Goal: Transaction & Acquisition: Purchase product/service

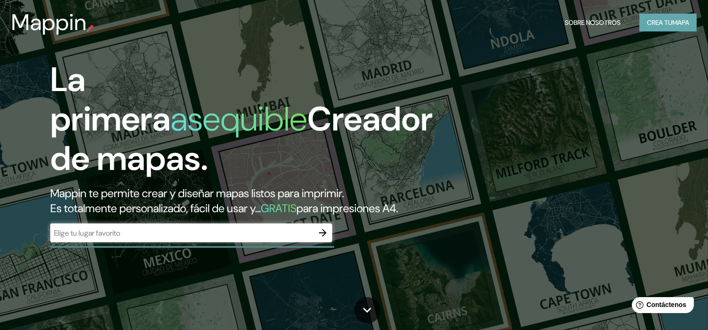
click at [674, 16] on font "mapa" at bounding box center [680, 22] width 17 height 12
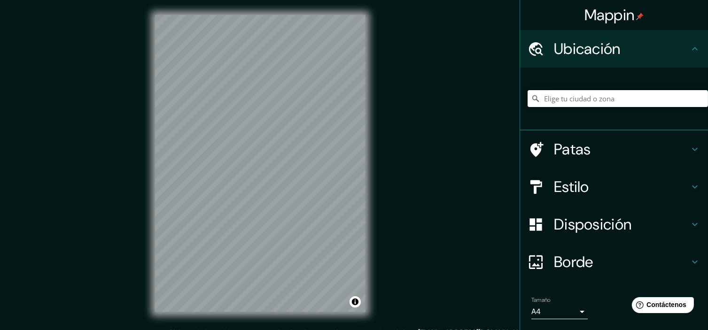
click at [603, 100] on input "Elige tu ciudad o zona" at bounding box center [618, 98] width 180 height 17
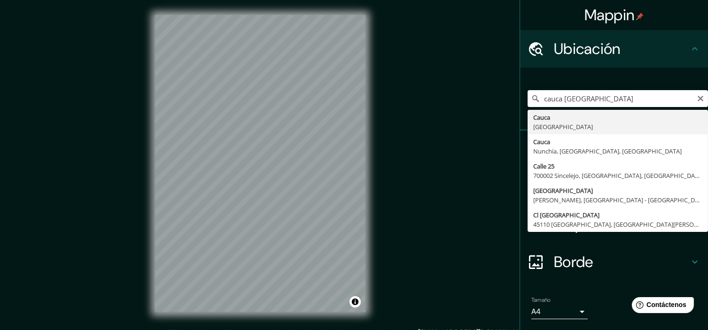
type input "[GEOGRAPHIC_DATA], [GEOGRAPHIC_DATA]"
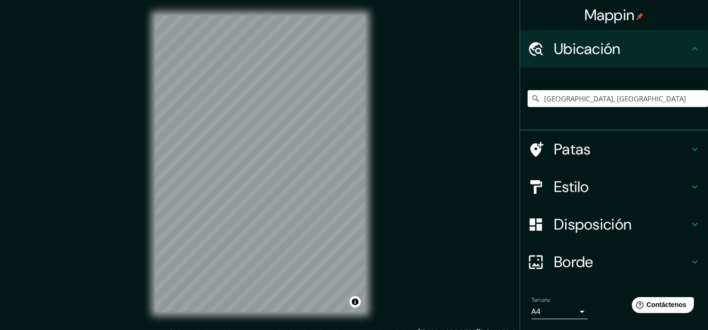
scroll to position [12, 0]
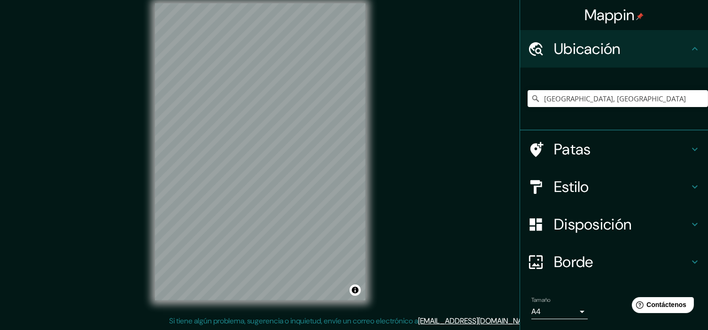
click at [627, 258] on h4 "Borde" at bounding box center [621, 262] width 135 height 19
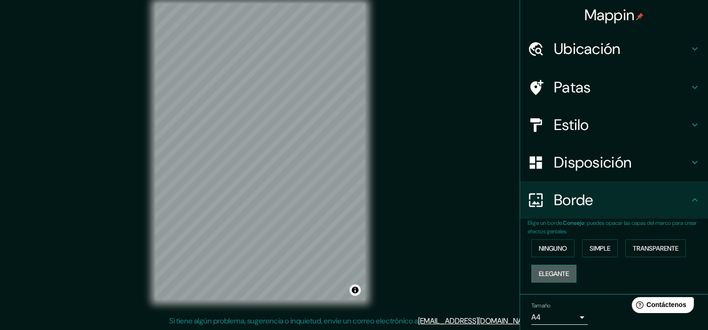
click at [555, 274] on font "Elegante" at bounding box center [554, 274] width 30 height 8
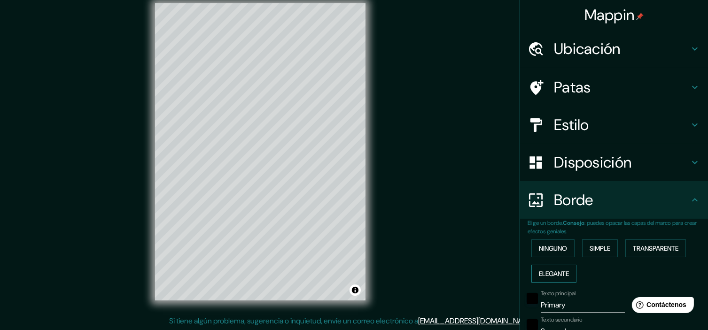
click at [547, 268] on font "Elegante" at bounding box center [554, 274] width 30 height 12
type input "179"
type input "36"
type input "18"
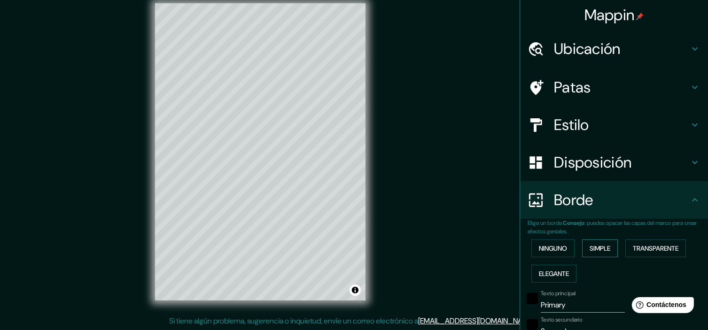
click at [599, 247] on font "Simple" at bounding box center [600, 248] width 21 height 8
click at [556, 247] on font "Ninguno" at bounding box center [553, 248] width 28 height 8
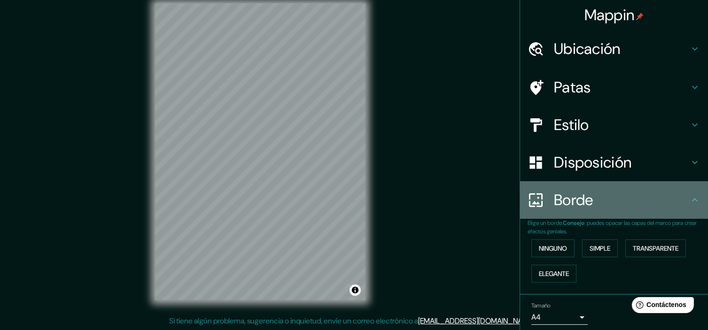
click at [611, 203] on h4 "Borde" at bounding box center [621, 200] width 135 height 19
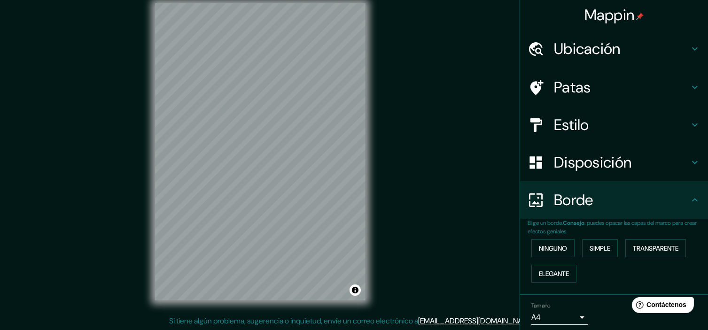
click at [603, 159] on font "Disposición" at bounding box center [593, 163] width 78 height 20
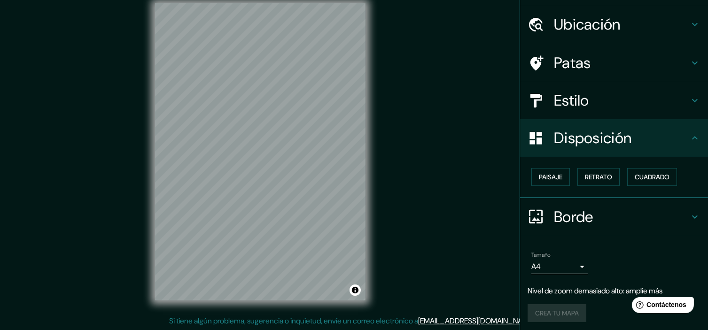
scroll to position [26, 0]
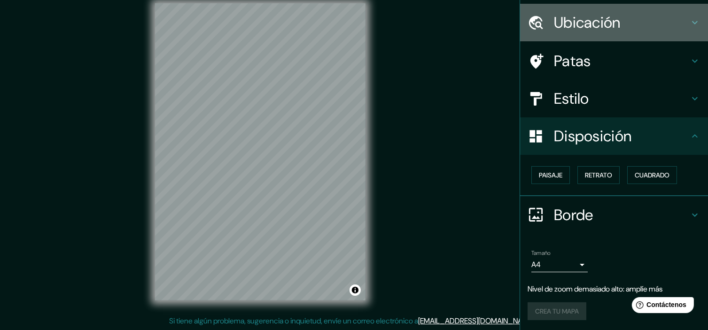
click at [608, 24] on font "Ubicación" at bounding box center [587, 23] width 67 height 20
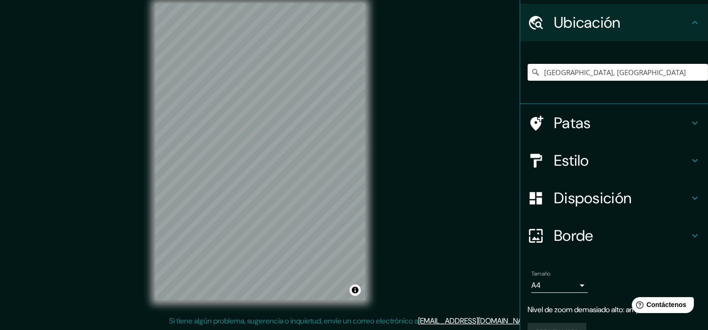
drag, startPoint x: 625, startPoint y: 70, endPoint x: 484, endPoint y: 70, distance: 141.4
click at [491, 73] on div "Mappin Ubicación Cauca, [GEOGRAPHIC_DATA] Patas Estilo Disposición Borde Elige …" at bounding box center [354, 159] width 708 height 343
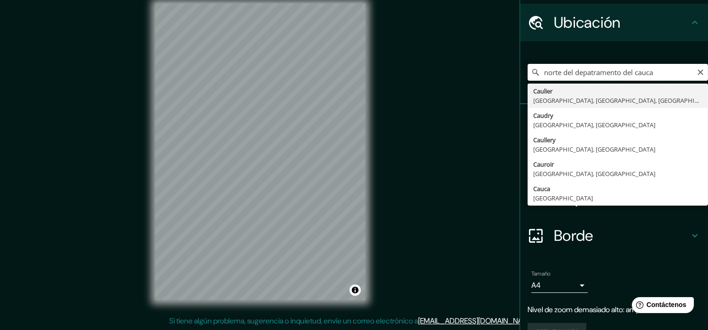
type input "Caulier, [GEOGRAPHIC_DATA], [GEOGRAPHIC_DATA], [GEOGRAPHIC_DATA]"
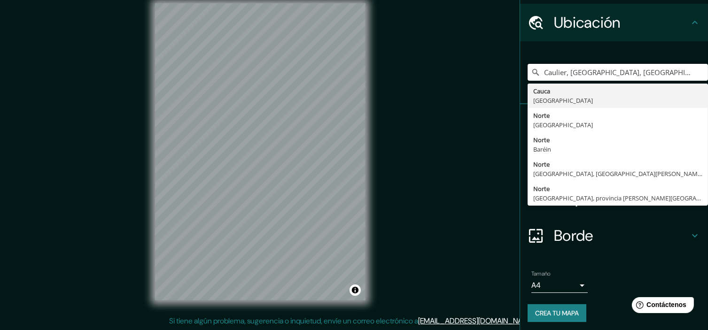
drag, startPoint x: 633, startPoint y: 71, endPoint x: 507, endPoint y: 70, distance: 125.9
click at [507, 70] on div "Mappin Ubicación Caulier, [GEOGRAPHIC_DATA], [GEOGRAPHIC_DATA], [GEOGRAPHIC_DAT…" at bounding box center [354, 159] width 708 height 343
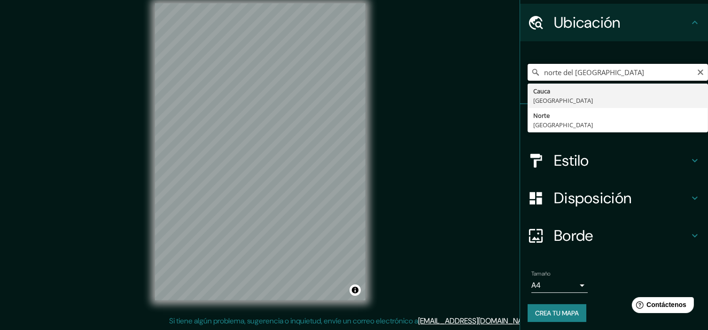
type input "[GEOGRAPHIC_DATA], [GEOGRAPHIC_DATA]"
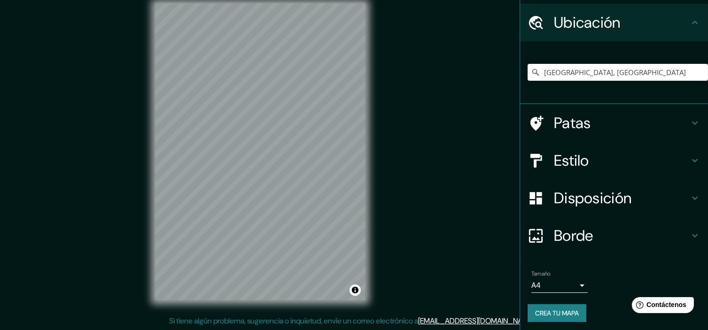
scroll to position [11, 0]
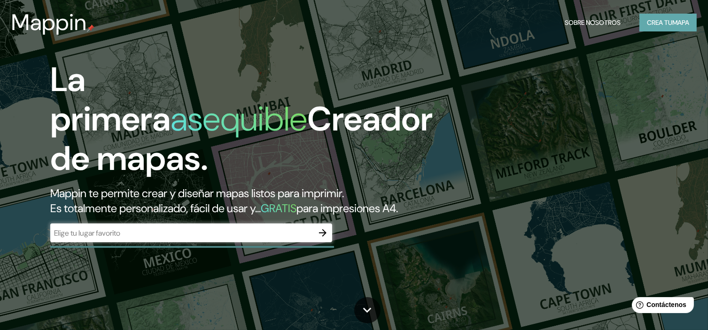
click at [650, 26] on font "Crea tu" at bounding box center [659, 22] width 25 height 8
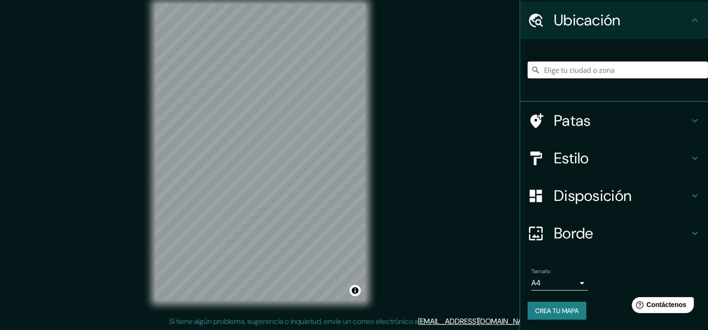
scroll to position [12, 0]
click at [608, 55] on div at bounding box center [618, 70] width 180 height 47
click at [604, 64] on input "Elige tu ciudad o zona" at bounding box center [618, 70] width 180 height 17
click at [598, 73] on input "Elige tu ciudad o zona" at bounding box center [618, 70] width 180 height 17
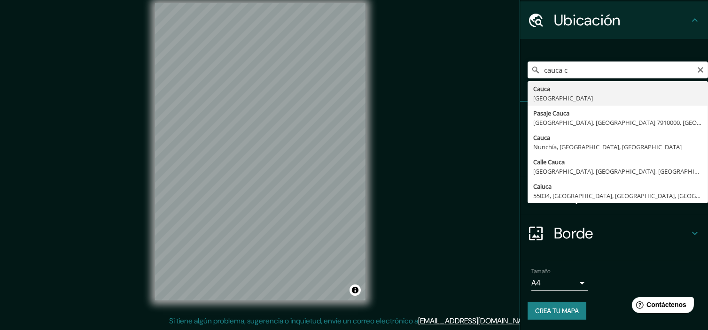
type input "[GEOGRAPHIC_DATA], [GEOGRAPHIC_DATA]"
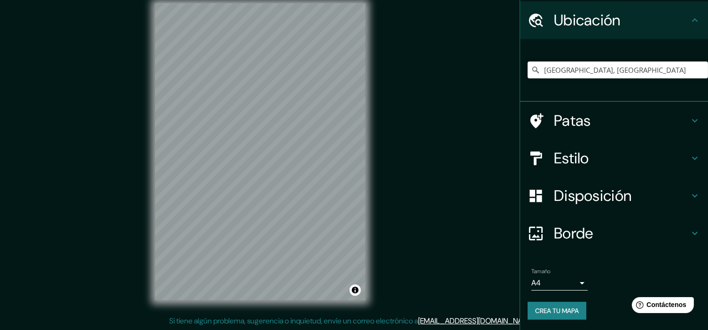
click at [626, 159] on h4 "Estilo" at bounding box center [621, 158] width 135 height 19
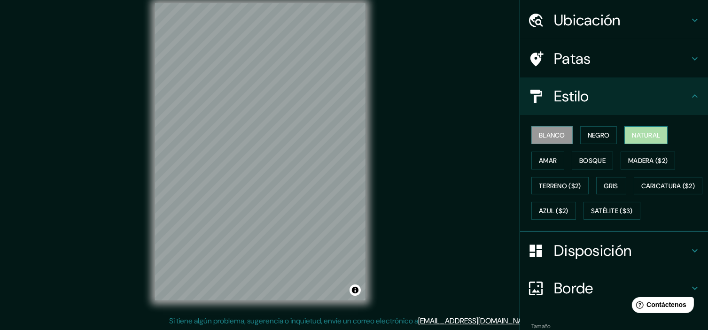
click at [626, 137] on button "Natural" at bounding box center [645, 135] width 43 height 18
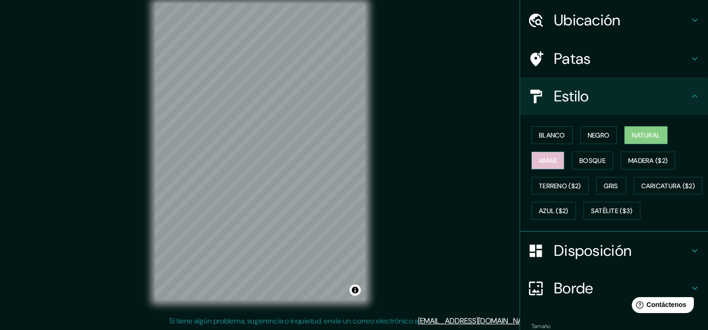
click at [531, 158] on button "Amar" at bounding box center [547, 161] width 33 height 18
click at [579, 155] on font "Bosque" at bounding box center [592, 161] width 26 height 12
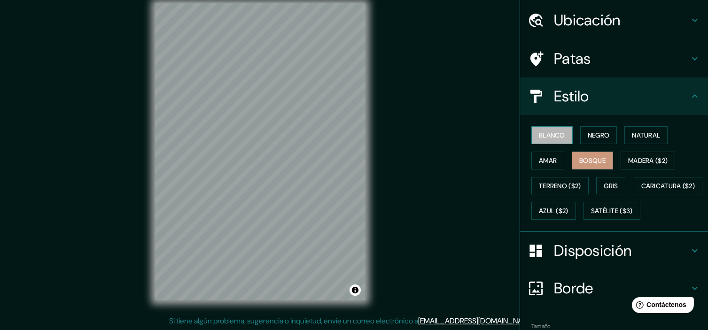
click at [531, 142] on button "Blanco" at bounding box center [551, 135] width 41 height 18
click at [591, 129] on font "Negro" at bounding box center [599, 135] width 22 height 12
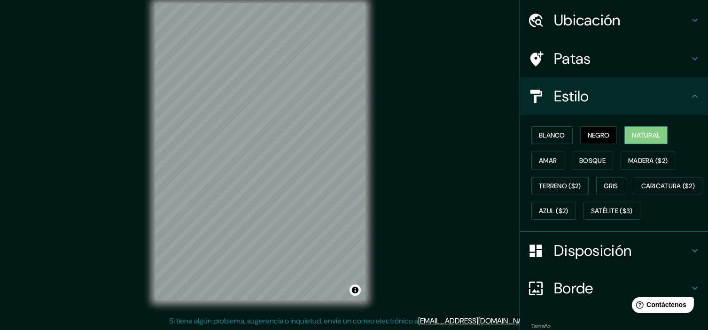
click at [633, 137] on font "Natural" at bounding box center [646, 135] width 28 height 8
click at [538, 172] on div "Blanco Negro Natural Amar Bosque Madera ($2) Terreno ($2) Gris Caricatura ($2) …" at bounding box center [618, 173] width 180 height 101
click at [541, 164] on font "Amar" at bounding box center [548, 161] width 18 height 12
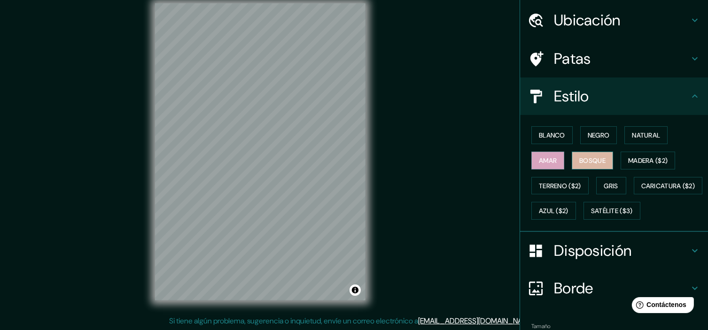
click at [584, 162] on font "Bosque" at bounding box center [592, 160] width 26 height 8
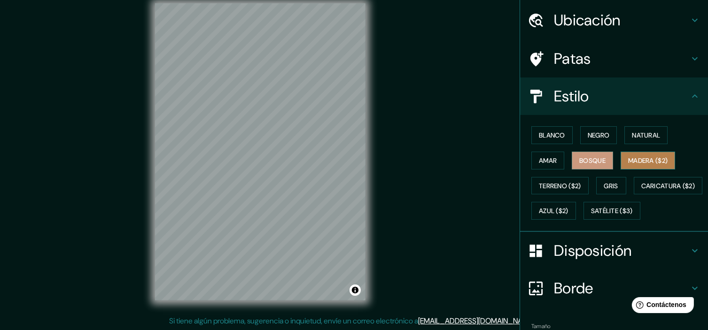
click at [641, 159] on font "Madera ($2)" at bounding box center [647, 160] width 39 height 8
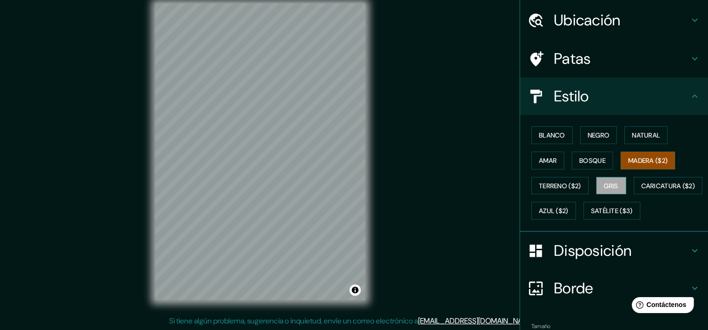
click at [608, 187] on font "Gris" at bounding box center [611, 186] width 14 height 8
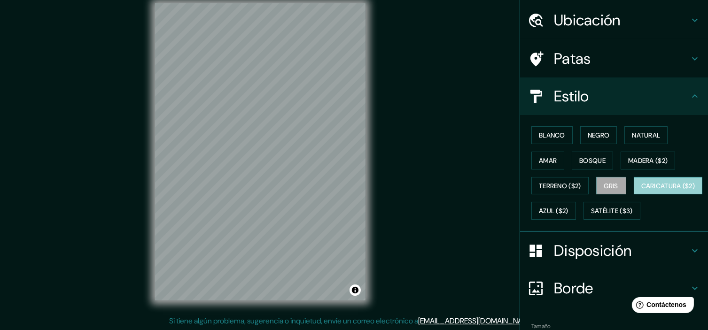
click at [641, 190] on font "Caricatura ($2)" at bounding box center [668, 186] width 54 height 8
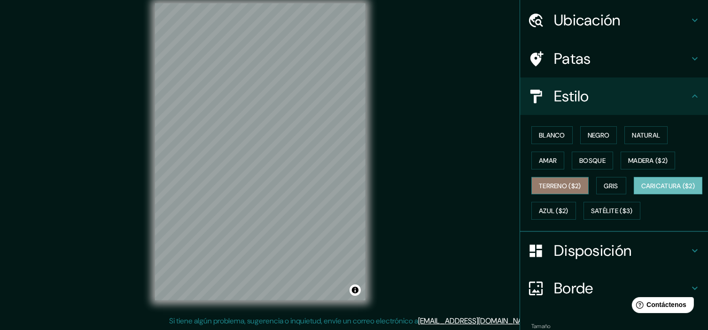
click at [543, 186] on font "Terreno ($2)" at bounding box center [560, 186] width 42 height 8
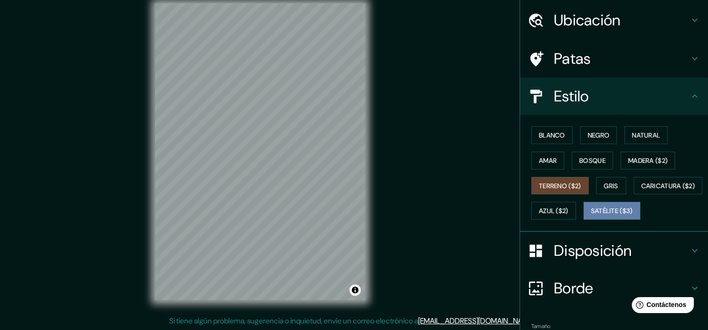
click at [591, 216] on font "Satélite ($3)" at bounding box center [612, 211] width 42 height 8
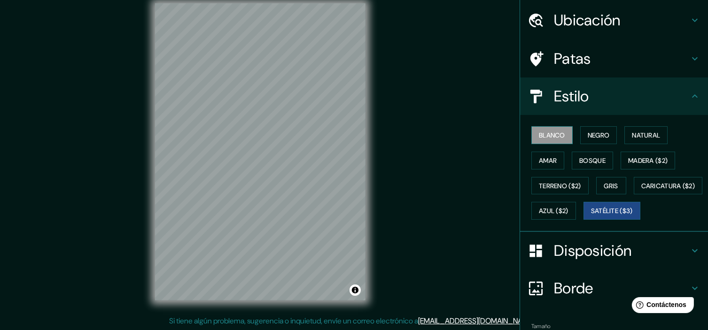
click at [546, 138] on font "Blanco" at bounding box center [552, 135] width 26 height 8
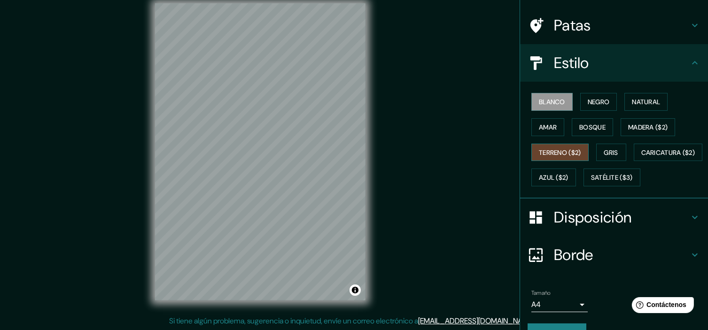
scroll to position [60, 0]
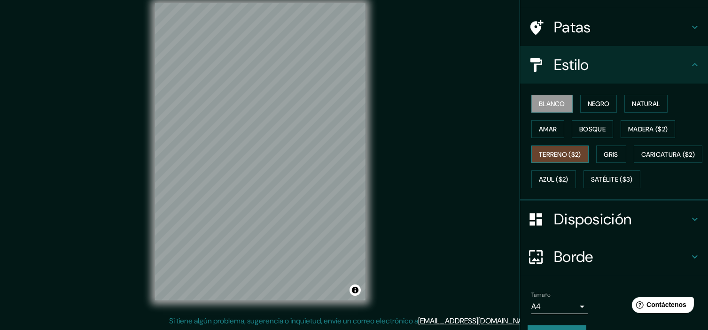
click at [582, 149] on button "Terreno ($2)" at bounding box center [559, 155] width 57 height 18
click at [559, 102] on font "Blanco" at bounding box center [552, 104] width 26 height 8
click at [588, 103] on font "Negro" at bounding box center [599, 104] width 22 height 8
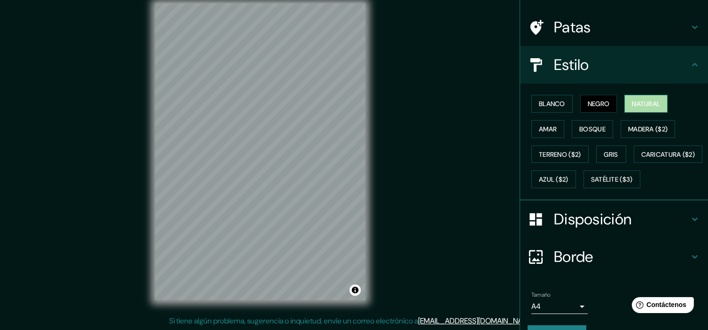
click at [639, 101] on font "Natural" at bounding box center [646, 104] width 28 height 8
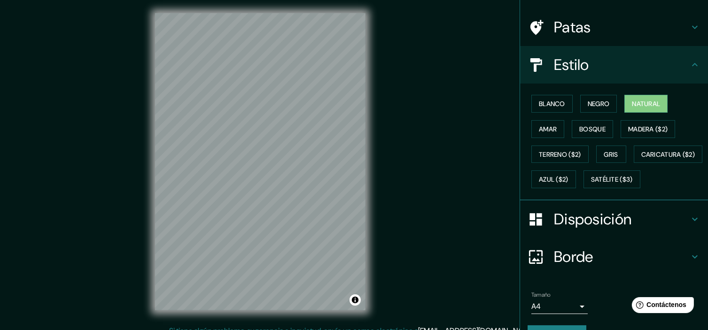
scroll to position [2, 0]
click at [591, 184] on font "Satélite ($3)" at bounding box center [612, 180] width 42 height 8
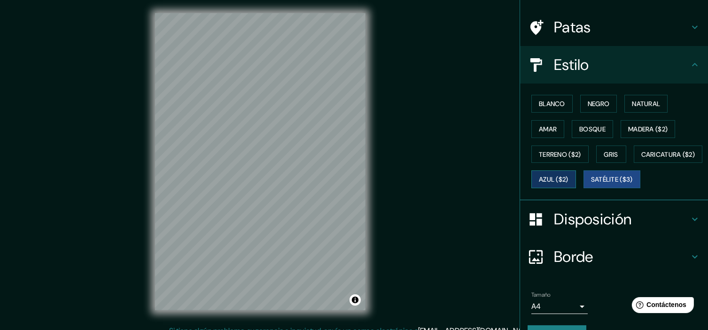
click at [576, 171] on button "Azul ($2)" at bounding box center [553, 180] width 45 height 18
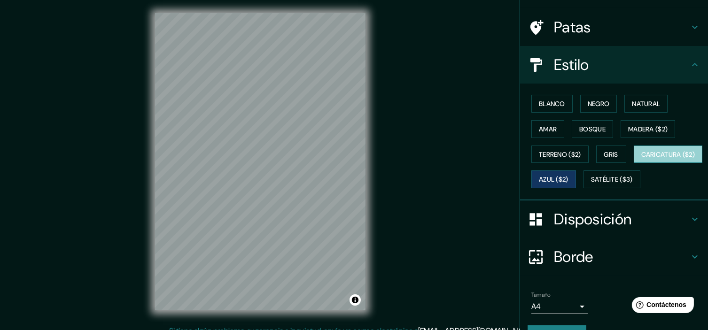
click at [634, 164] on button "Caricatura ($2)" at bounding box center [668, 155] width 69 height 18
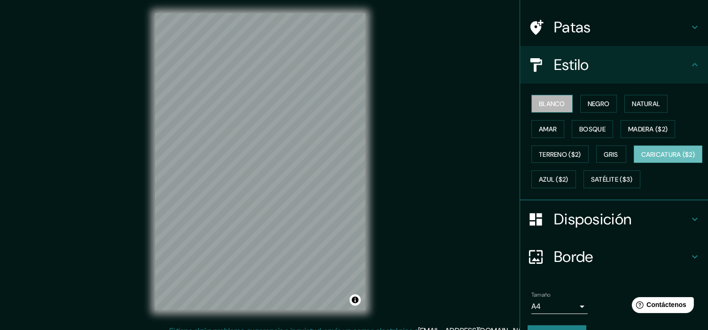
click at [547, 102] on font "Blanco" at bounding box center [552, 104] width 26 height 8
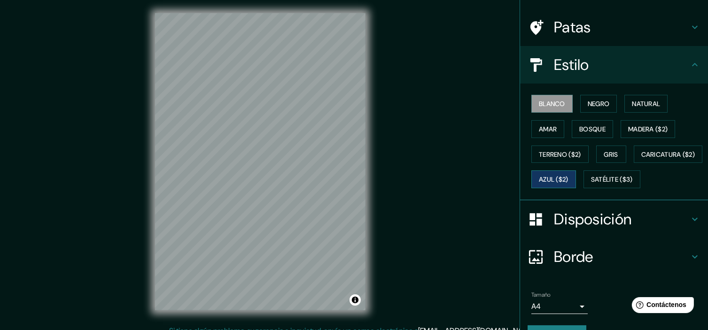
click at [569, 178] on font "Azul ($2)" at bounding box center [554, 180] width 30 height 8
click at [598, 127] on font "Bosque" at bounding box center [592, 129] width 26 height 8
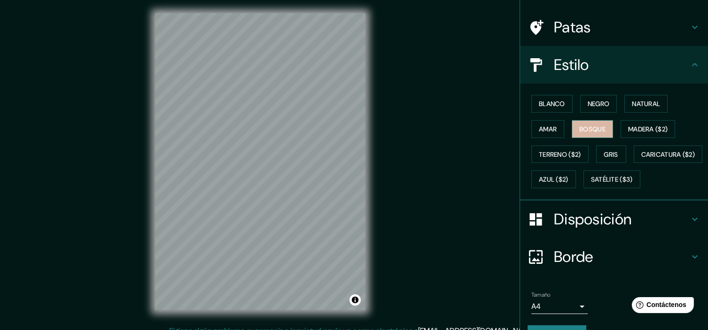
click at [598, 127] on font "Bosque" at bounding box center [592, 129] width 26 height 8
click at [540, 153] on font "Terreno ($2)" at bounding box center [560, 154] width 42 height 8
click at [558, 192] on div "Blanco Negro Natural Amar Bosque Madera ($2) Terreno ($2) Gris Caricatura ($2) …" at bounding box center [618, 141] width 180 height 101
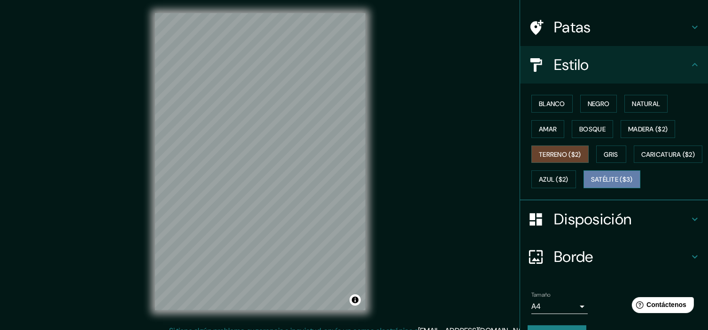
click at [591, 184] on font "Satélite ($3)" at bounding box center [612, 180] width 42 height 8
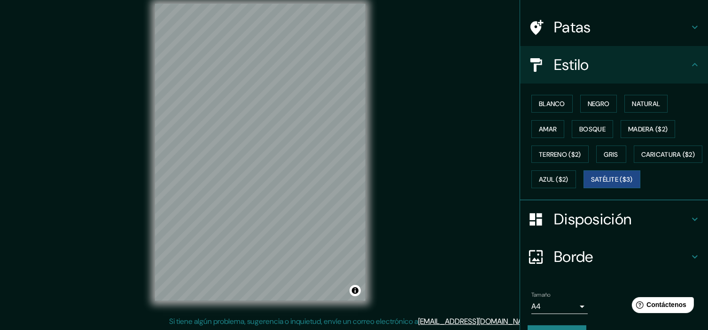
scroll to position [12, 0]
click at [539, 104] on font "Blanco" at bounding box center [552, 104] width 26 height 8
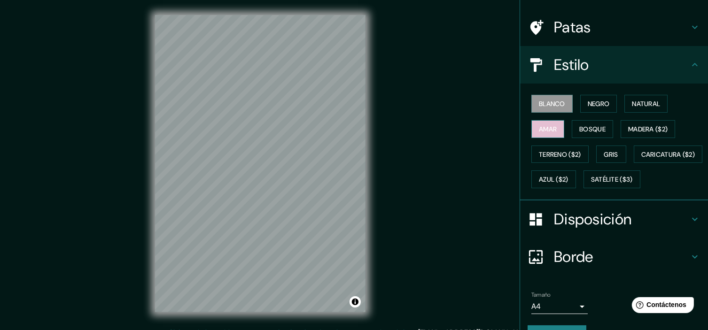
click at [549, 133] on font "Amar" at bounding box center [548, 129] width 18 height 12
click at [639, 117] on div "Blanco Negro Natural Amar Bosque Madera ($2) Terreno ($2) Gris Caricatura ($2) …" at bounding box center [618, 141] width 180 height 101
click at [641, 121] on button "Madera ($2)" at bounding box center [648, 129] width 55 height 18
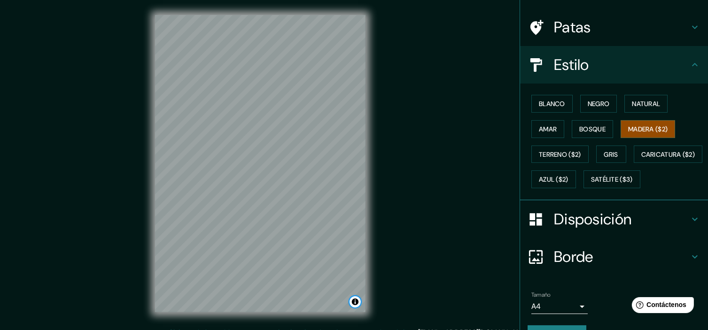
drag, startPoint x: 355, startPoint y: 298, endPoint x: 365, endPoint y: 301, distance: 10.1
click at [365, 301] on div "© Mapbox © OpenStreetMap Improve this map" at bounding box center [260, 163] width 241 height 327
click at [562, 267] on font "Borde" at bounding box center [573, 257] width 39 height 20
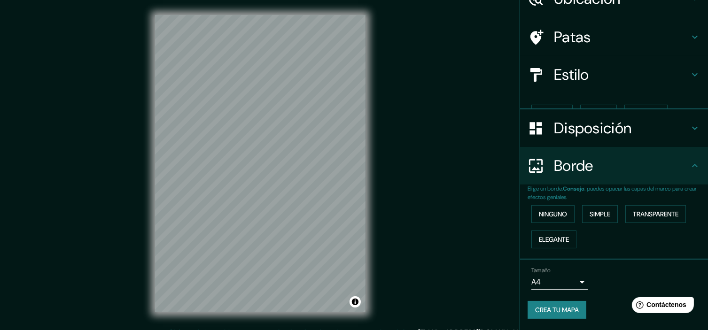
scroll to position [34, 0]
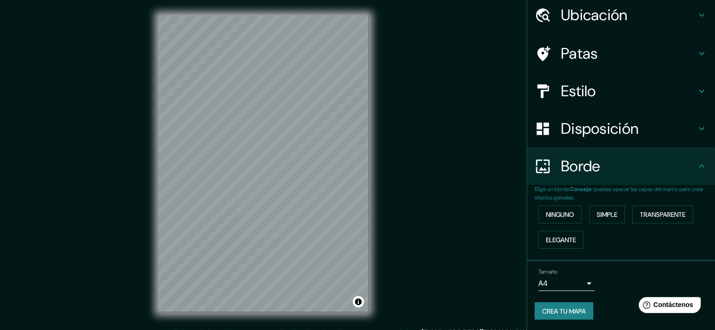
click at [544, 278] on body "Mappin Ubicación Cauca, [GEOGRAPHIC_DATA] Patas Estilo Disposición Borde Elige …" at bounding box center [357, 165] width 715 height 330
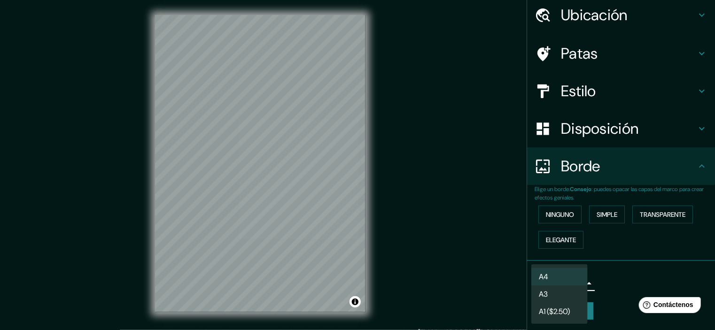
click at [557, 291] on li "A3" at bounding box center [559, 294] width 56 height 17
type input "a4"
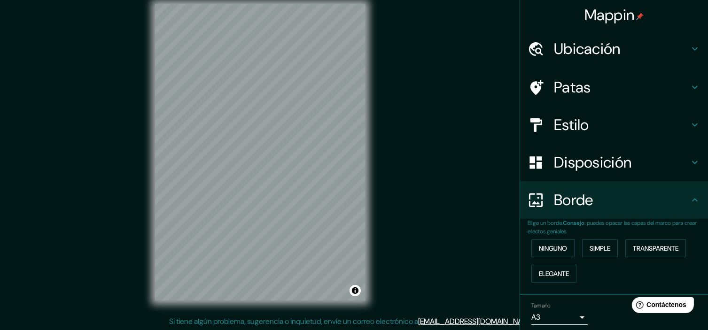
scroll to position [12, 0]
